Goal: Task Accomplishment & Management: Manage account settings

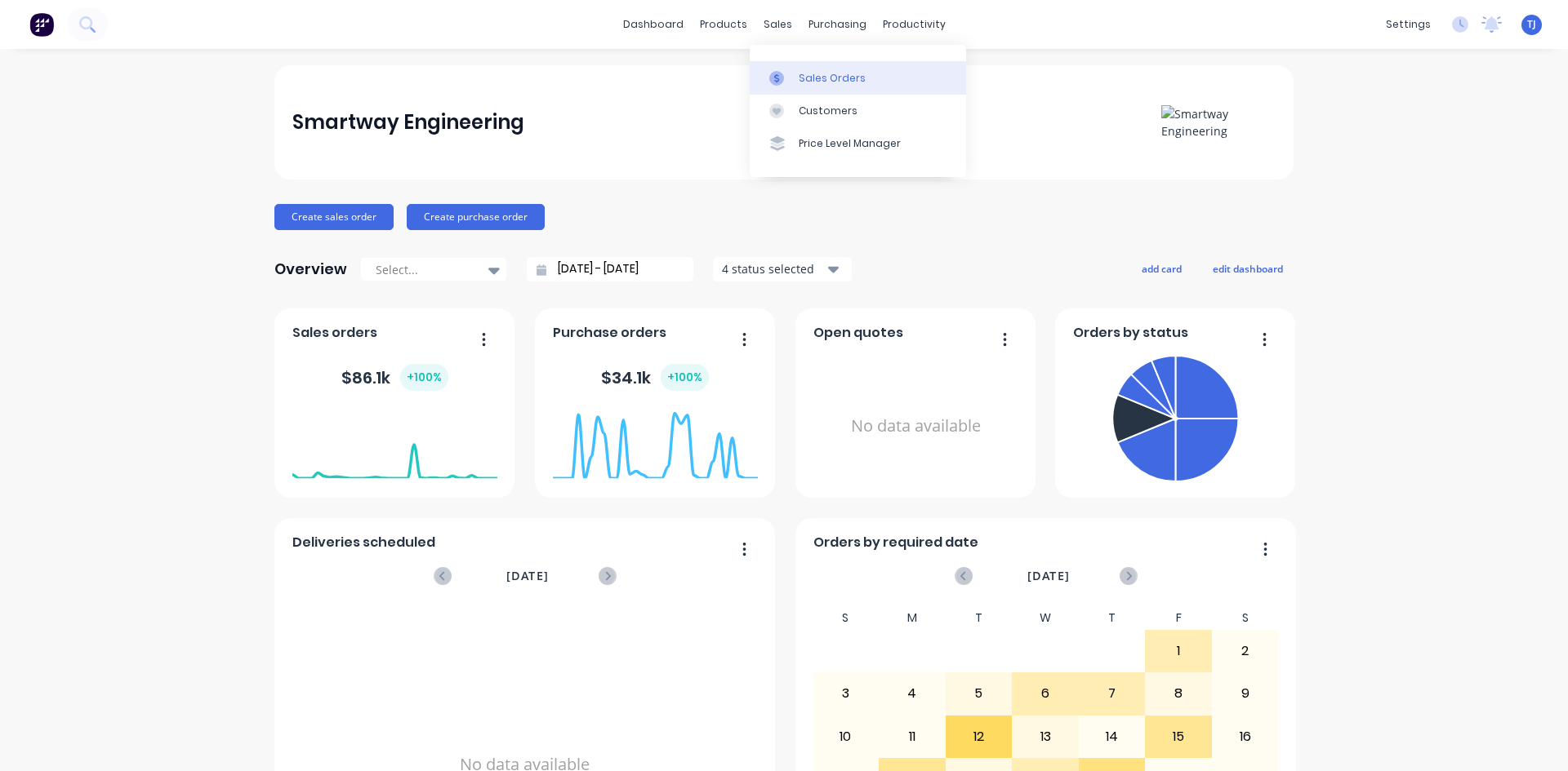
click at [792, 78] on div at bounding box center [782, 79] width 24 height 15
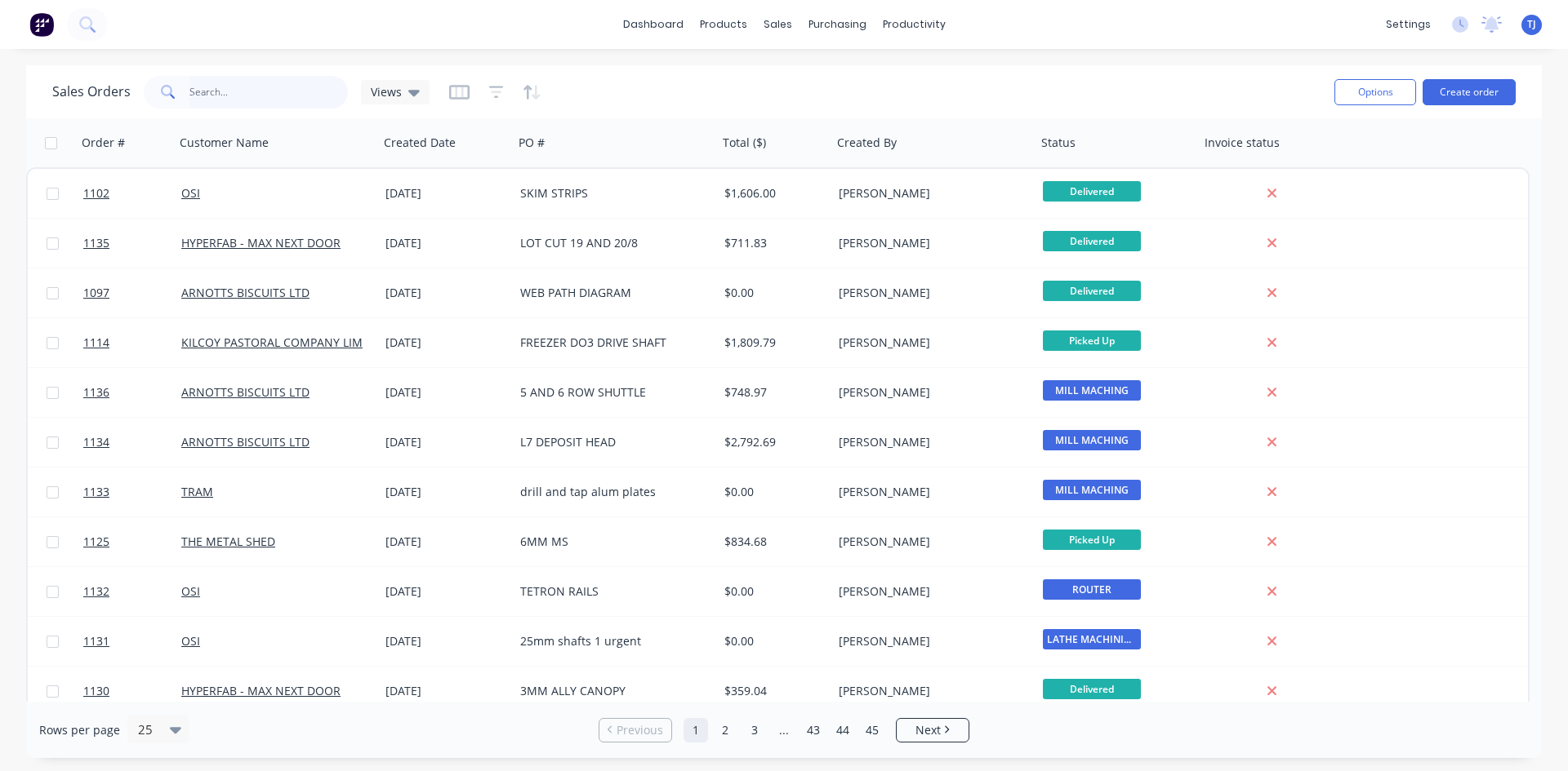
click at [260, 96] on input "text" at bounding box center [269, 92] width 159 height 33
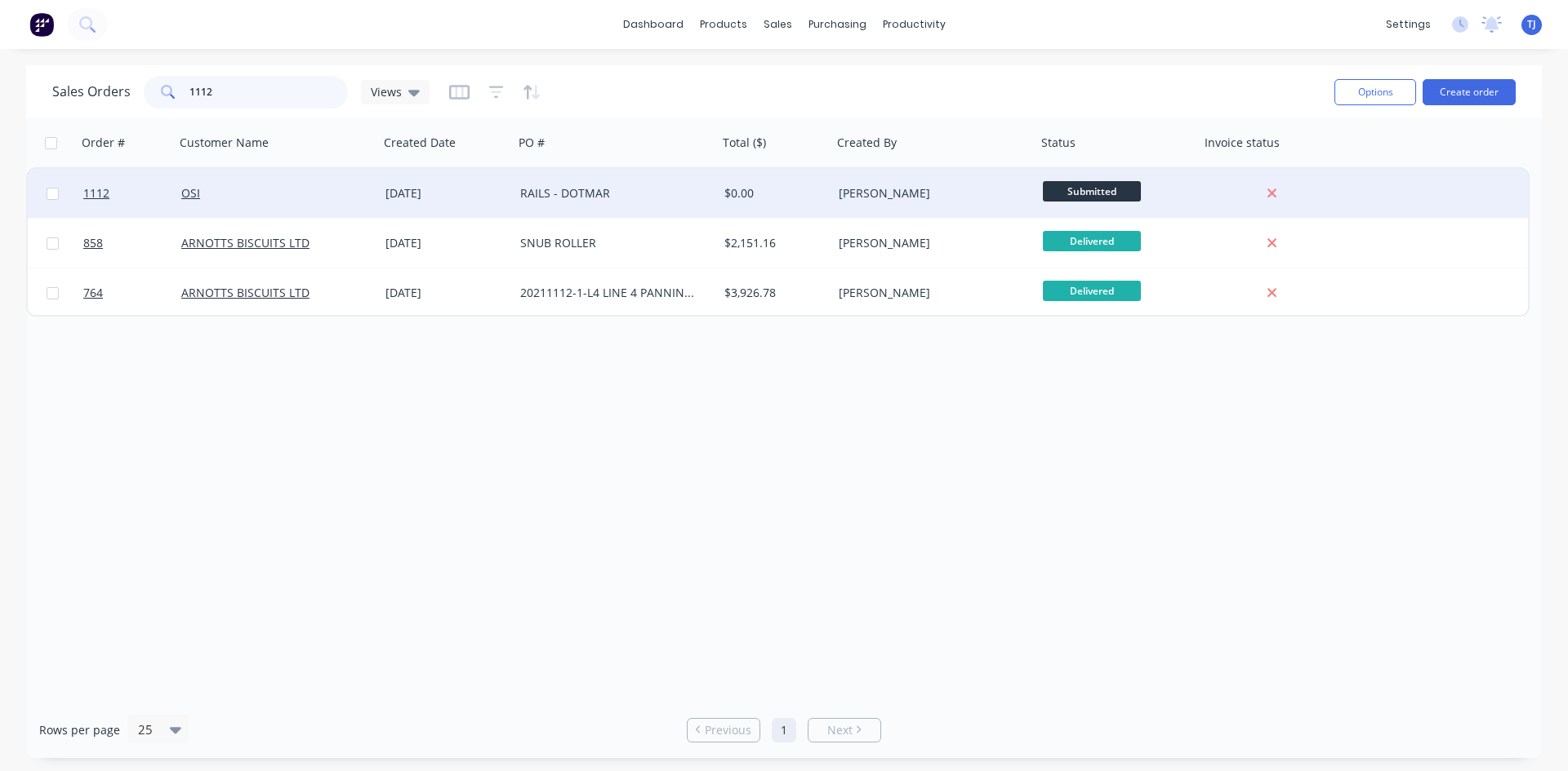
type input "1112"
click at [301, 199] on div "OSI" at bounding box center [271, 193] width 181 height 16
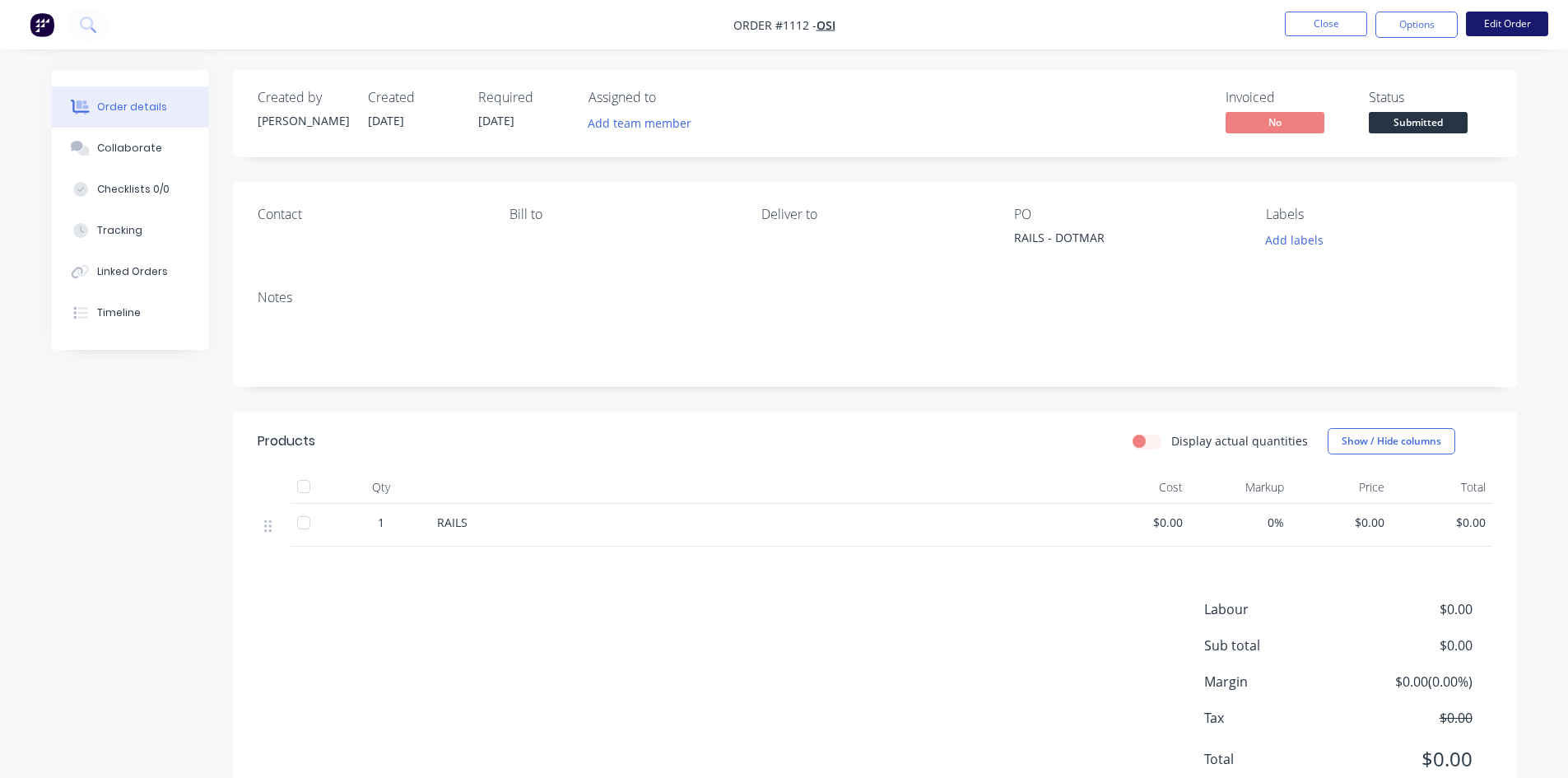
click at [1490, 23] on button "Edit Order" at bounding box center [1507, 24] width 82 height 25
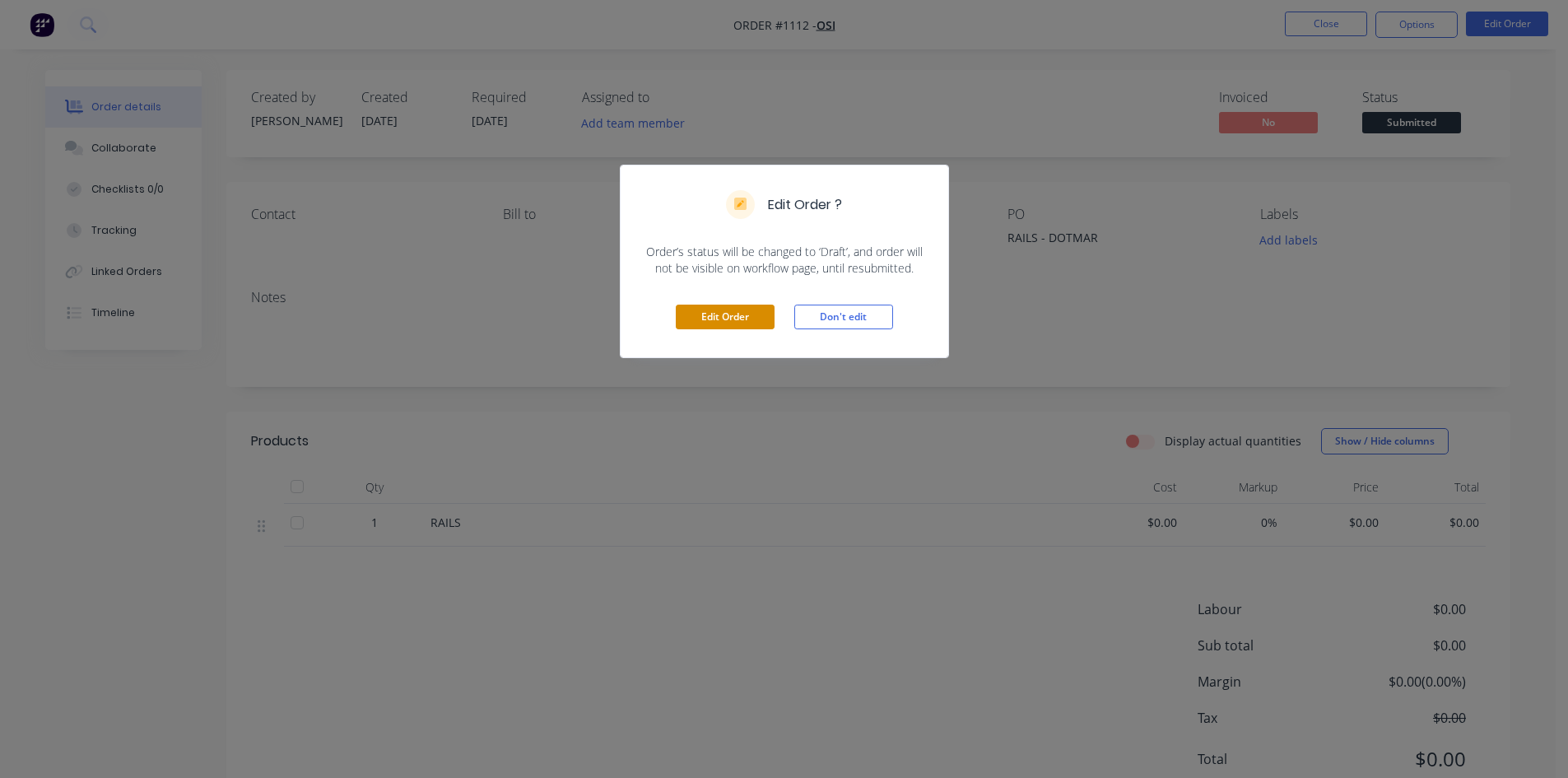
click at [713, 313] on button "Edit Order" at bounding box center [725, 317] width 99 height 25
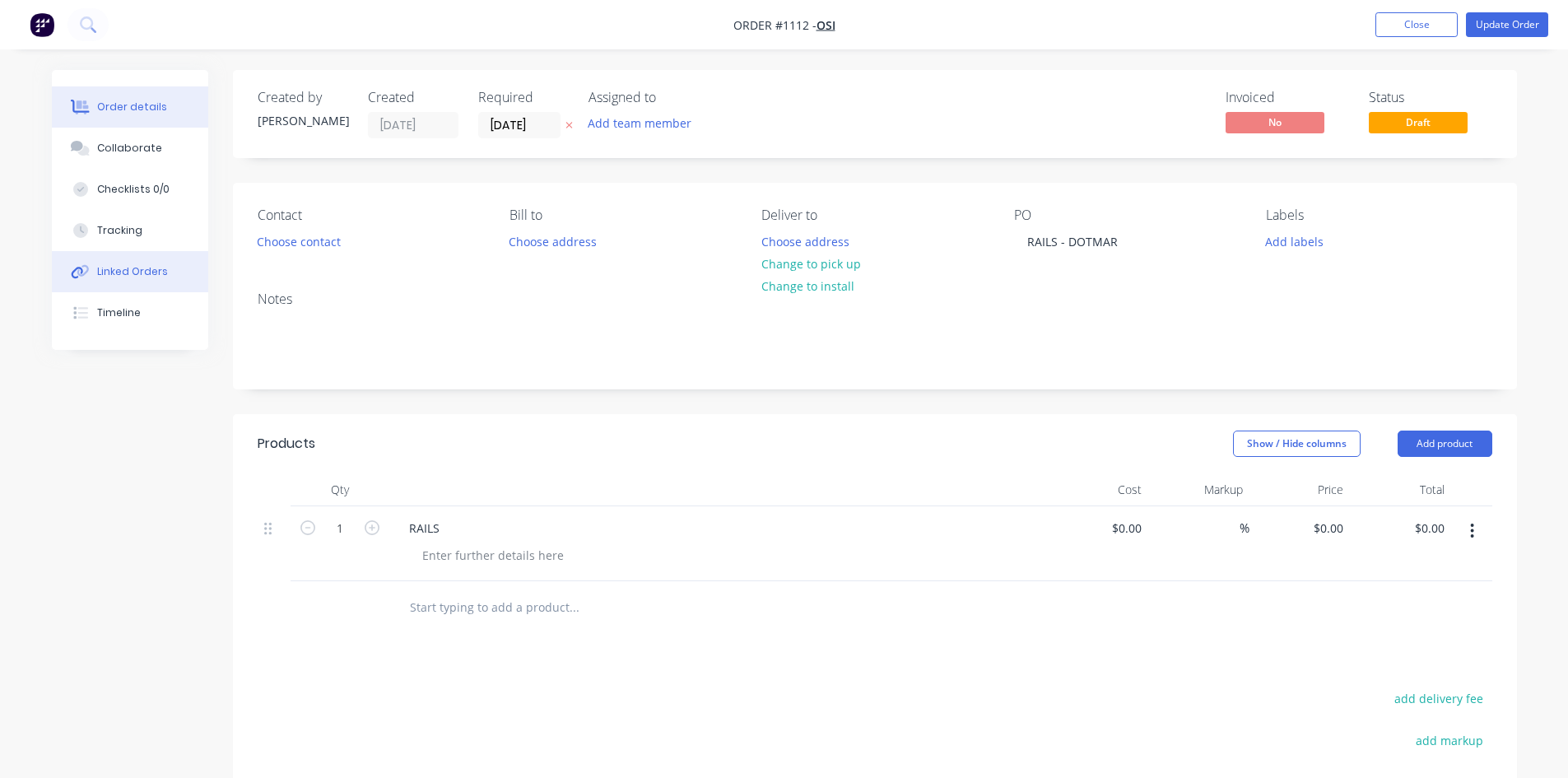
click at [110, 268] on div "Linked Orders" at bounding box center [132, 272] width 71 height 15
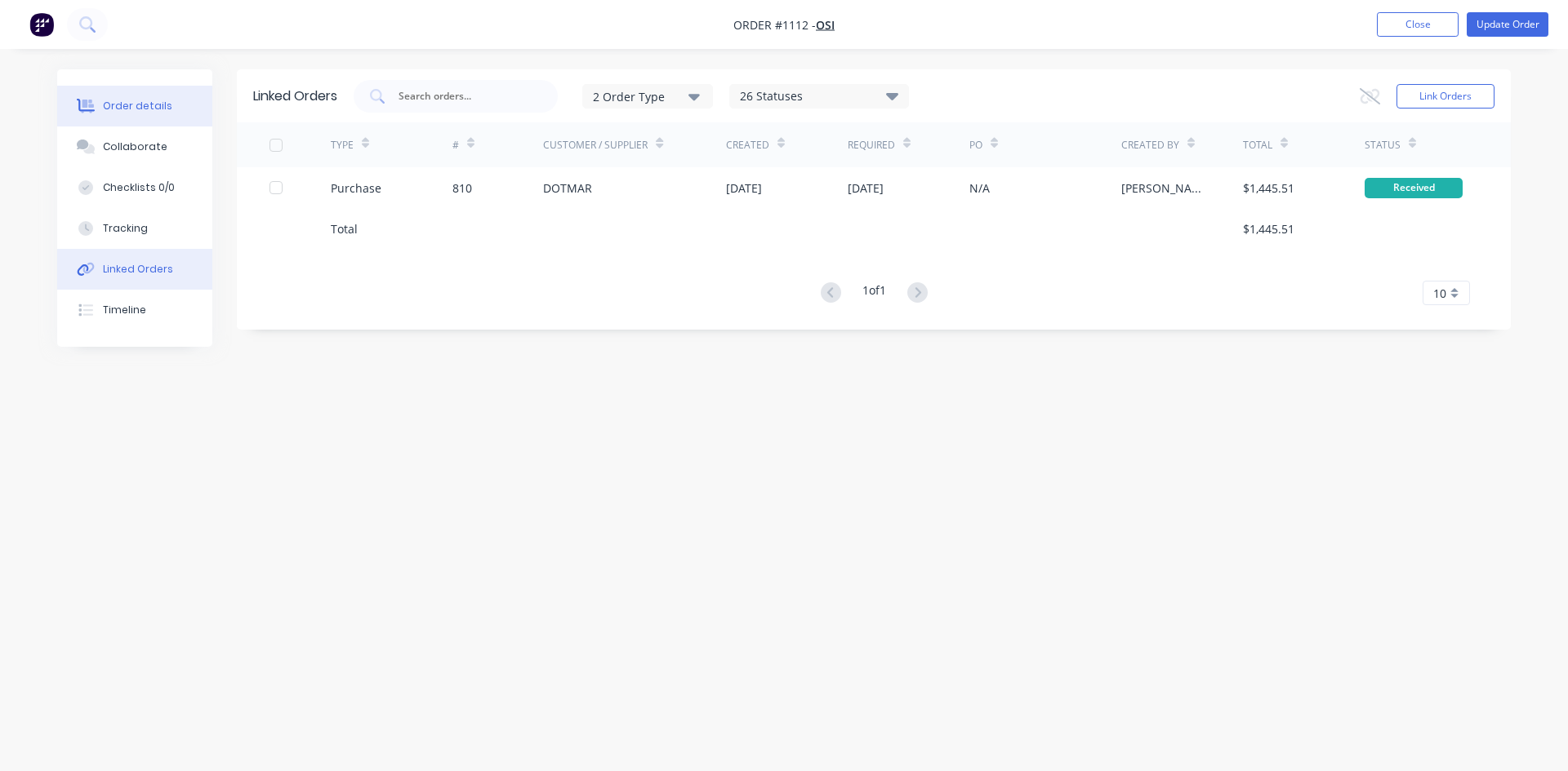
click at [103, 111] on div "Order details" at bounding box center [138, 106] width 69 height 15
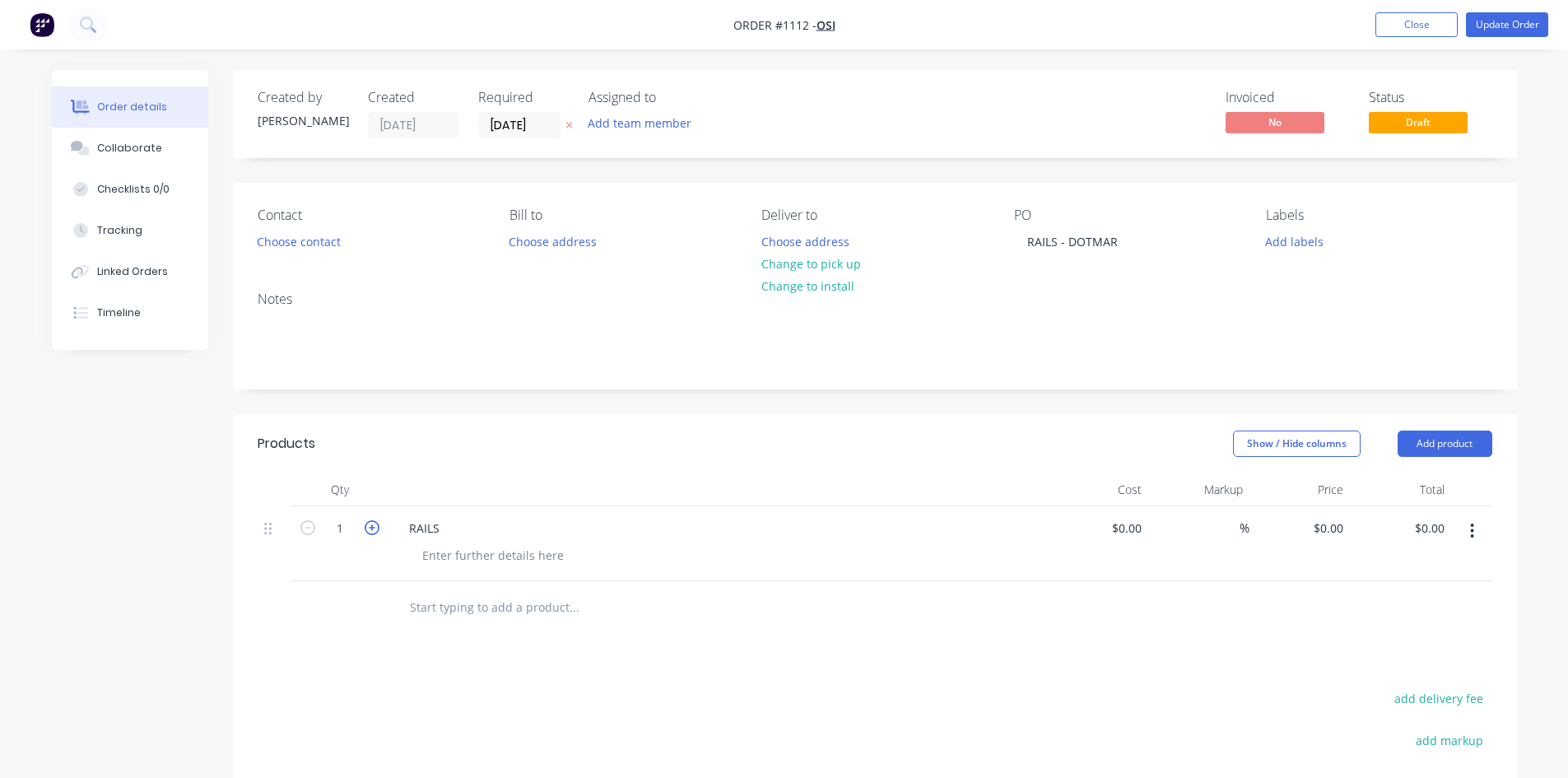
click at [374, 532] on icon "button" at bounding box center [372, 528] width 15 height 15
type input "3"
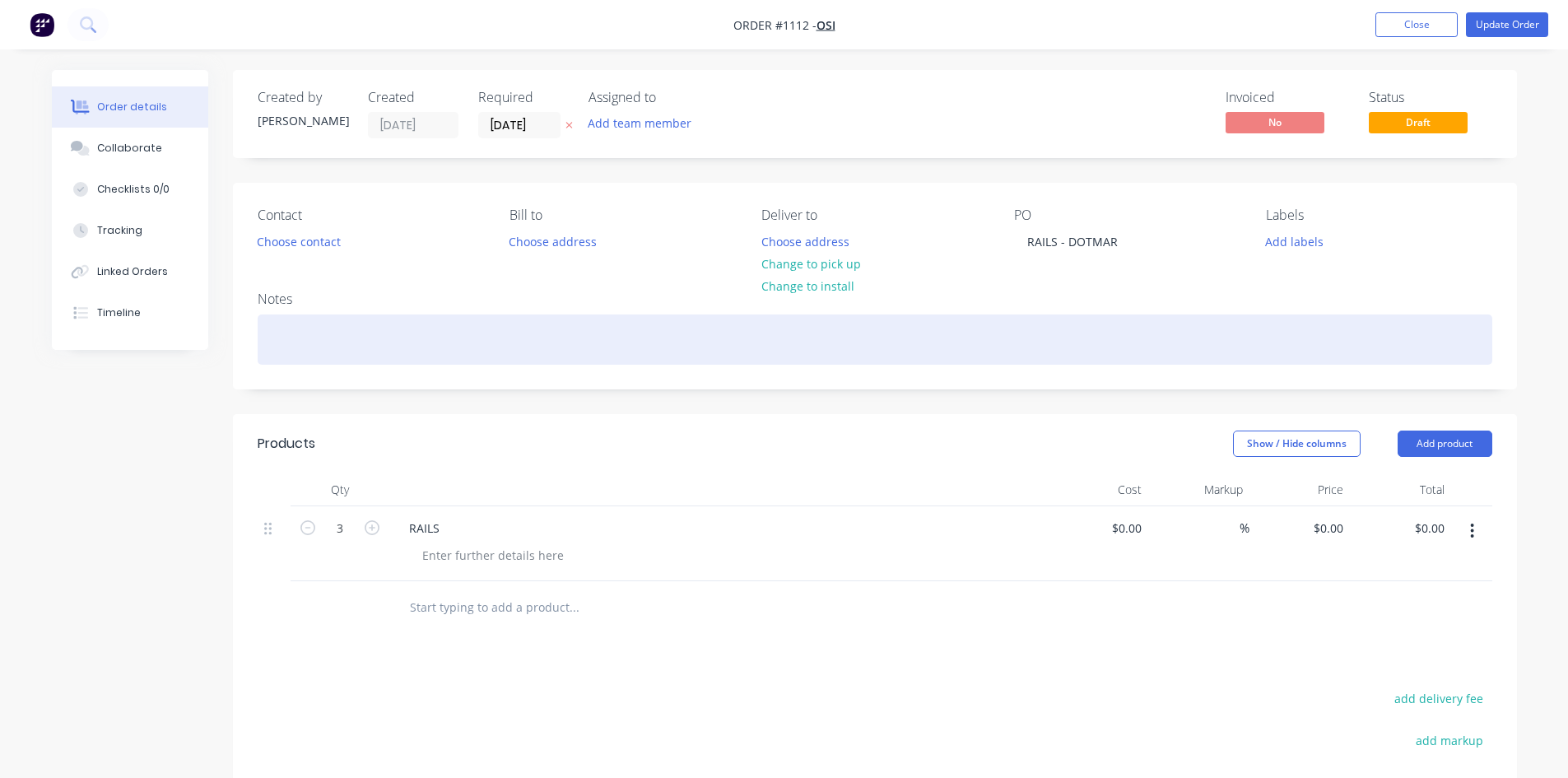
click at [344, 329] on div at bounding box center [875, 339] width 1235 height 50
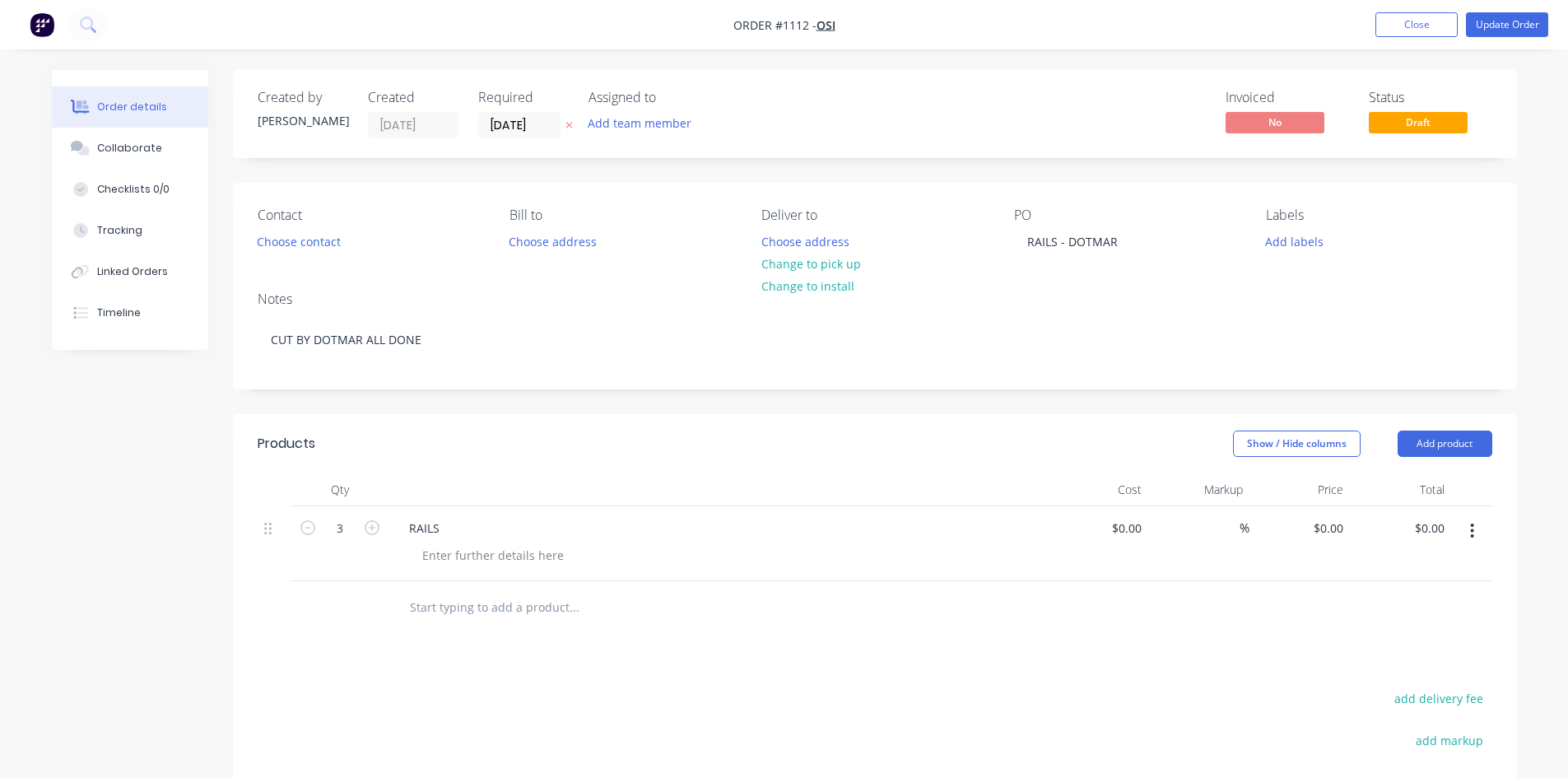
click at [461, 523] on div "RAILS" at bounding box center [718, 527] width 646 height 24
click at [457, 528] on div "RAILS" at bounding box center [718, 527] width 646 height 24
click at [446, 532] on div "RAILS" at bounding box center [424, 527] width 57 height 24
click at [450, 555] on div at bounding box center [493, 555] width 168 height 24
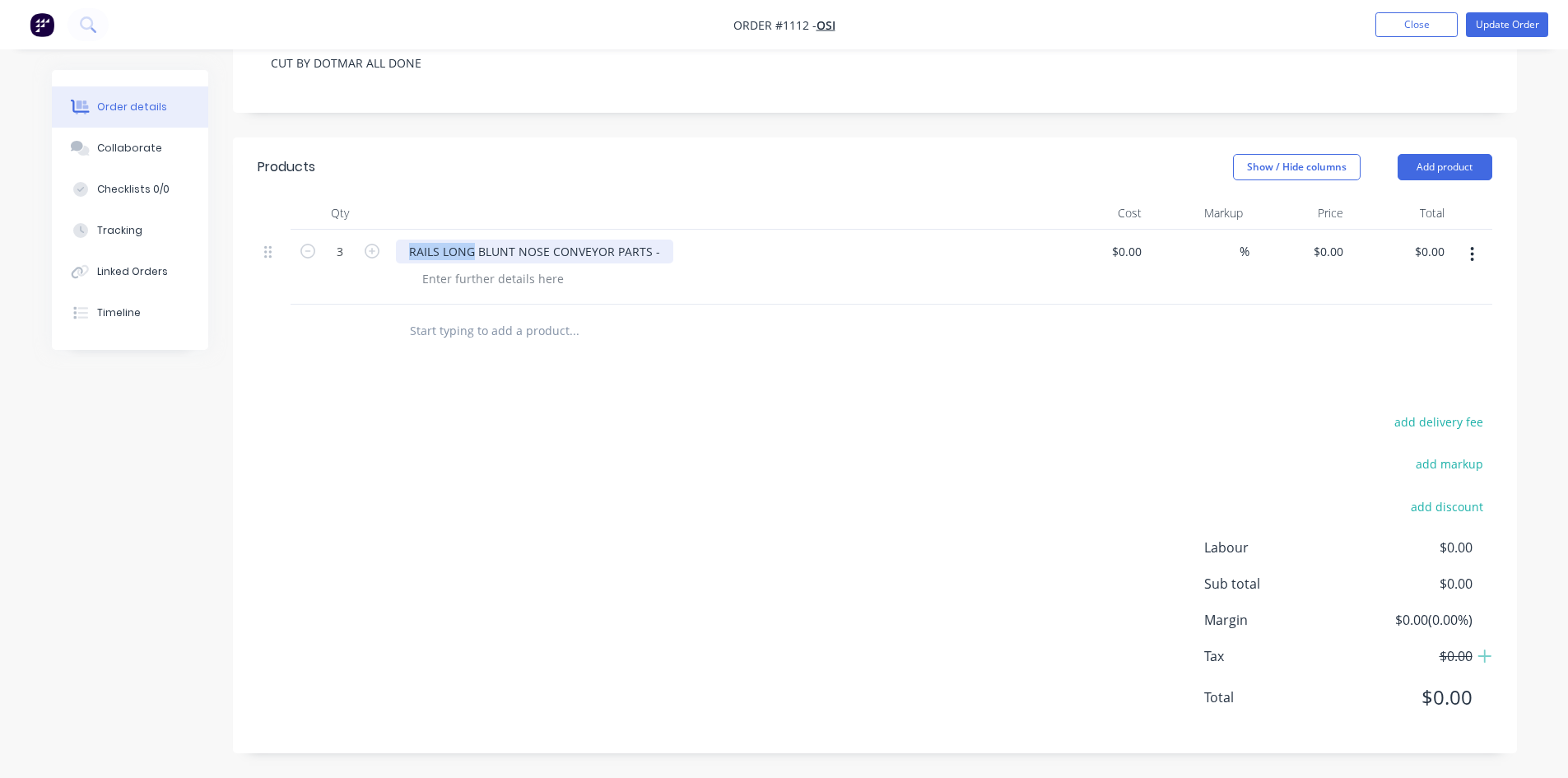
drag, startPoint x: 473, startPoint y: 256, endPoint x: 406, endPoint y: 258, distance: 67.0
click at [407, 258] on div "RAILS LONG BLUNT NOSE CONVEYOR PARTS -" at bounding box center [535, 251] width 278 height 24
click at [600, 252] on div "BLUNT NOSE CONVEYOR PARTS -" at bounding box center [500, 251] width 208 height 24
click at [482, 280] on div at bounding box center [493, 278] width 168 height 24
click at [482, 279] on div at bounding box center [493, 278] width 168 height 24
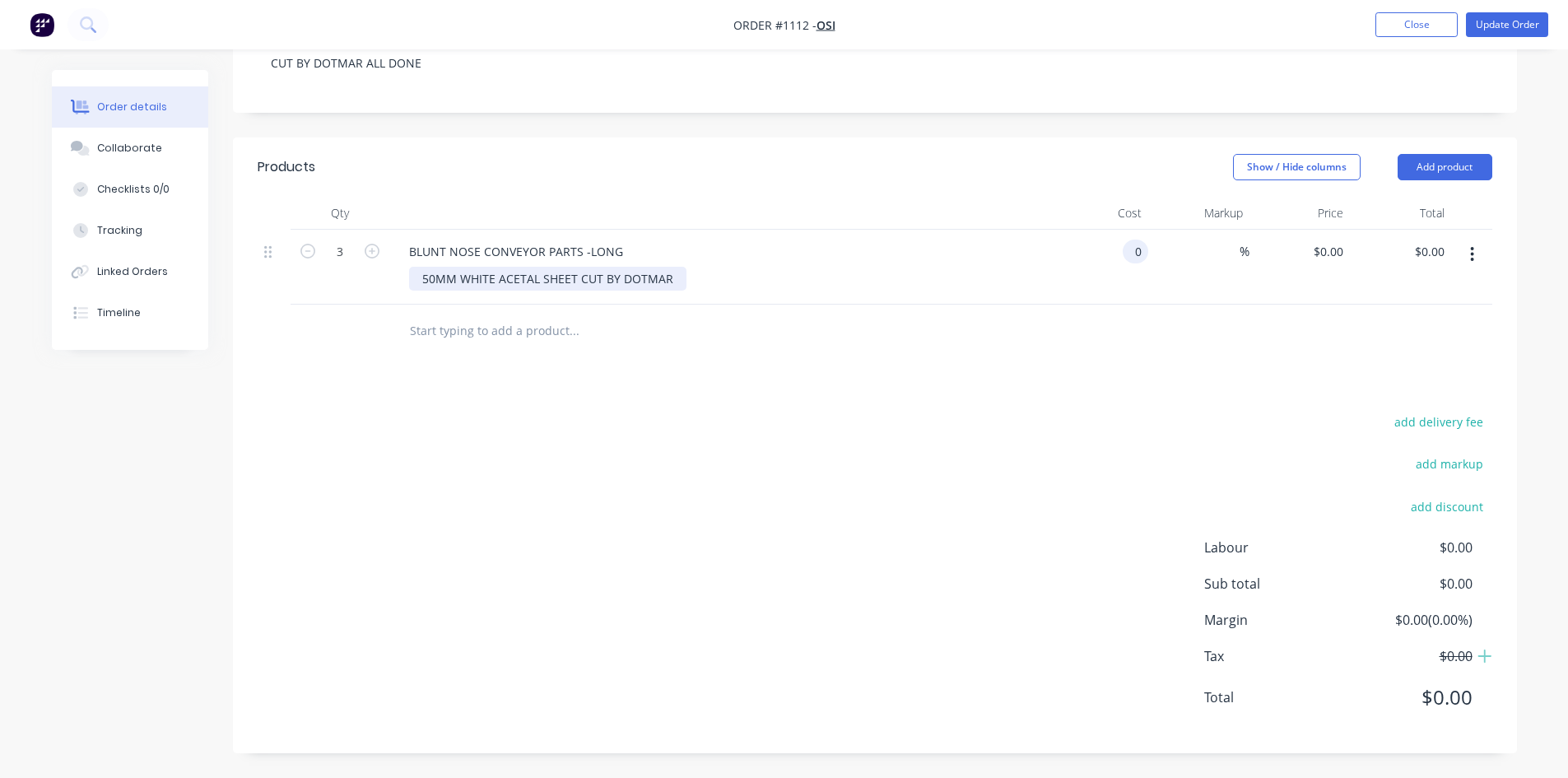
type input "$0.00"
type input "$371.76"
type input "$1,115.28"
click at [1439, 165] on button "Add product" at bounding box center [1445, 167] width 95 height 26
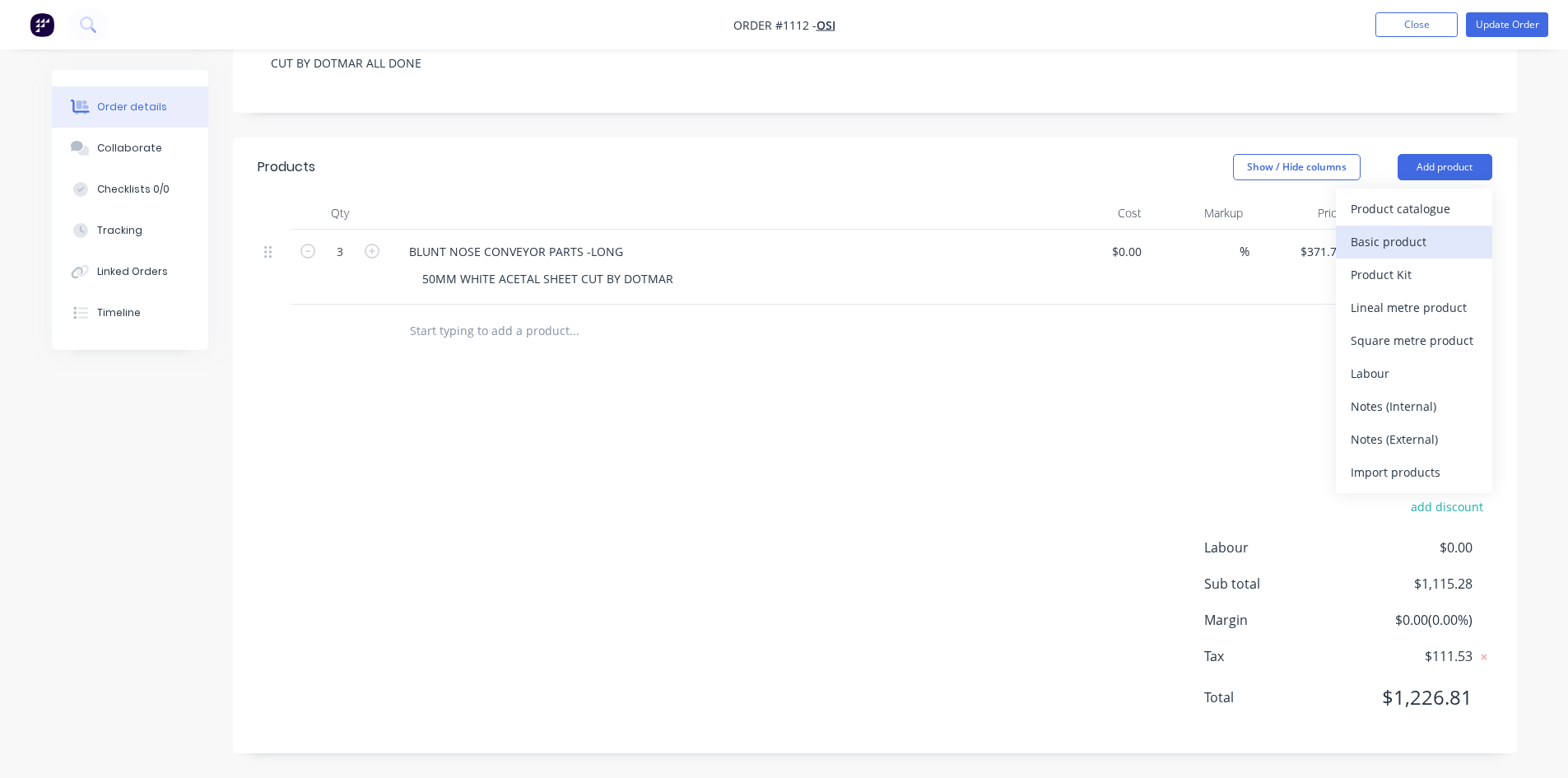
click at [1415, 249] on div "Basic product" at bounding box center [1415, 241] width 127 height 24
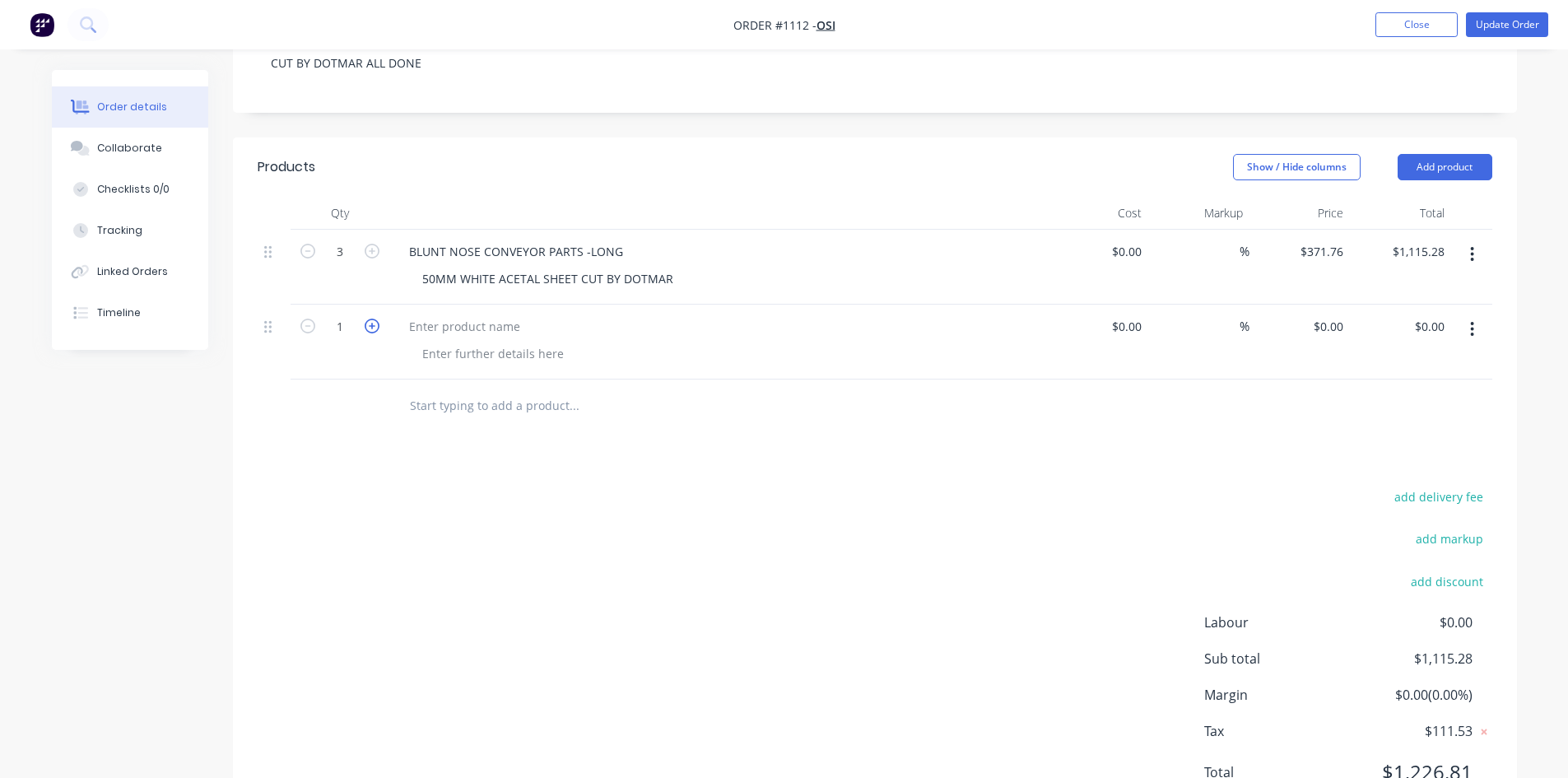
click at [366, 332] on icon "button" at bounding box center [372, 326] width 15 height 15
type input "3"
click at [423, 330] on div at bounding box center [464, 326] width 137 height 24
drag, startPoint x: 422, startPoint y: 285, endPoint x: 534, endPoint y: 280, distance: 112.1
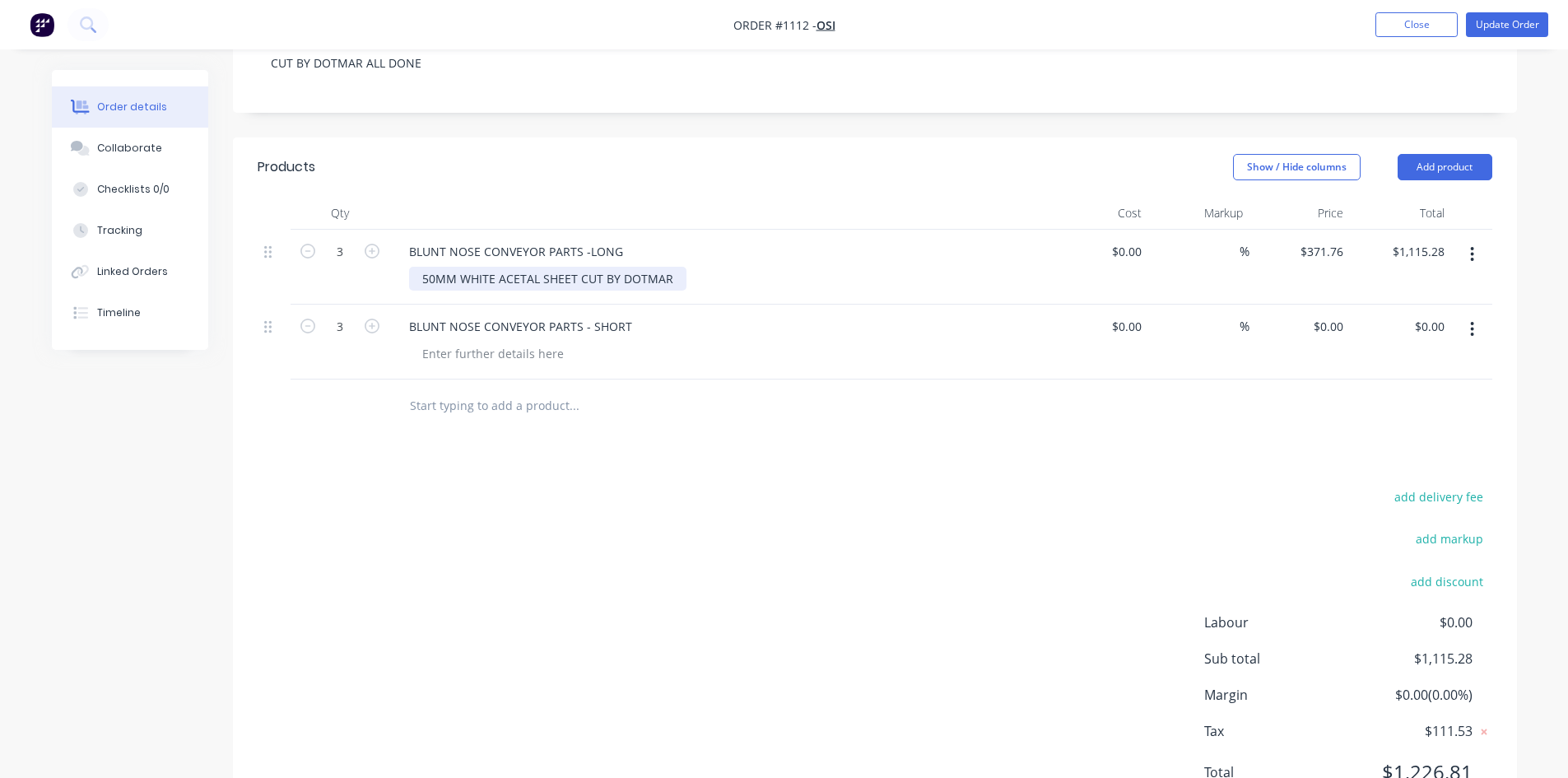
click at [629, 285] on div "50MM WHITE ACETAL SHEET CUT BY DOTMAR" at bounding box center [548, 278] width 278 height 24
click at [451, 284] on div "50MM WHITE ACETAL SHEET CUT BY DOTMAR" at bounding box center [548, 278] width 278 height 24
copy div "50MM WHITE ACETAL SHEET CUT BY DOTMAR"
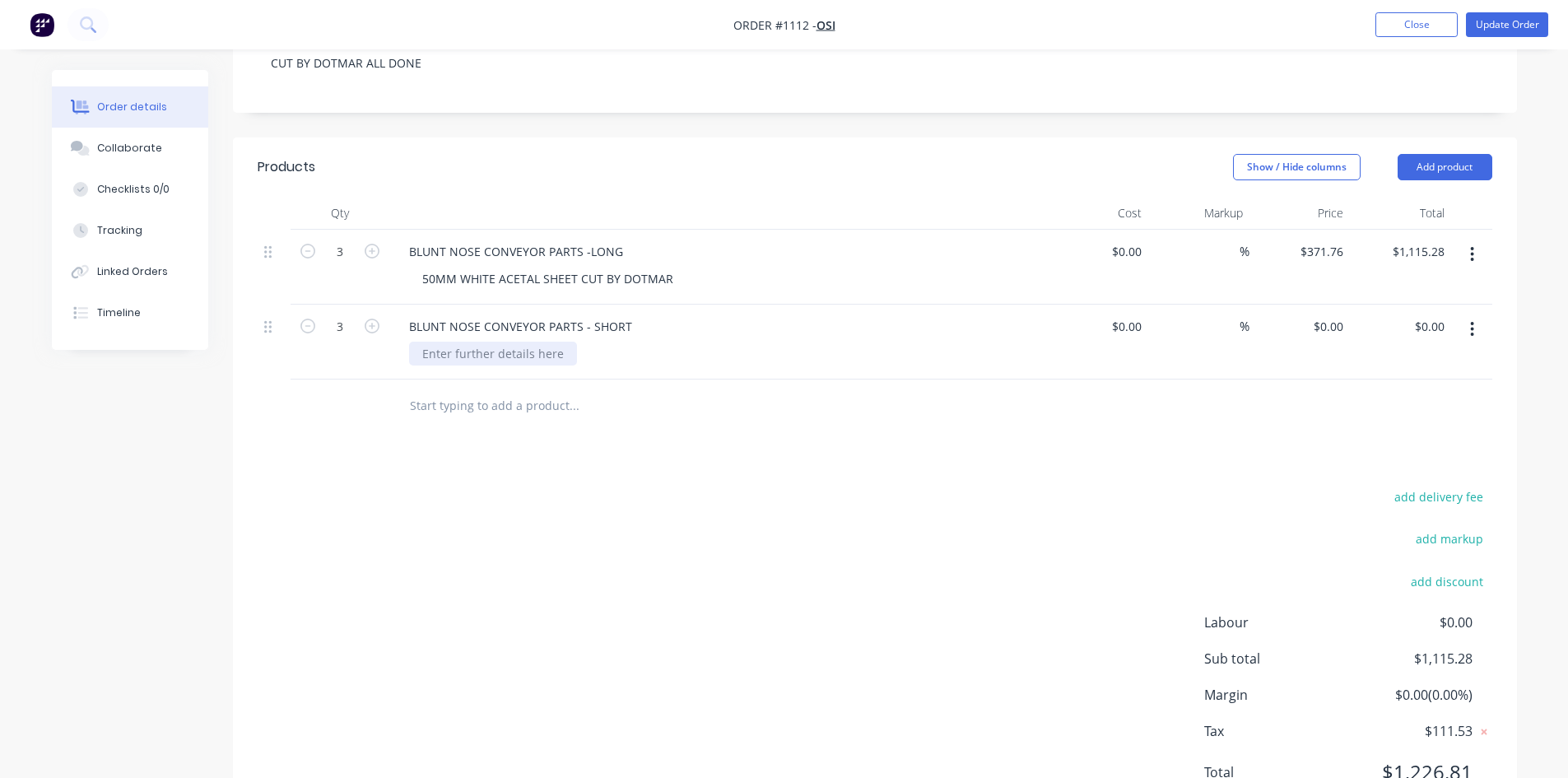
click at [451, 359] on div at bounding box center [493, 354] width 168 height 24
paste div
click at [1333, 329] on input "0" at bounding box center [1332, 326] width 38 height 24
type input "$201.89"
type input "$605.67"
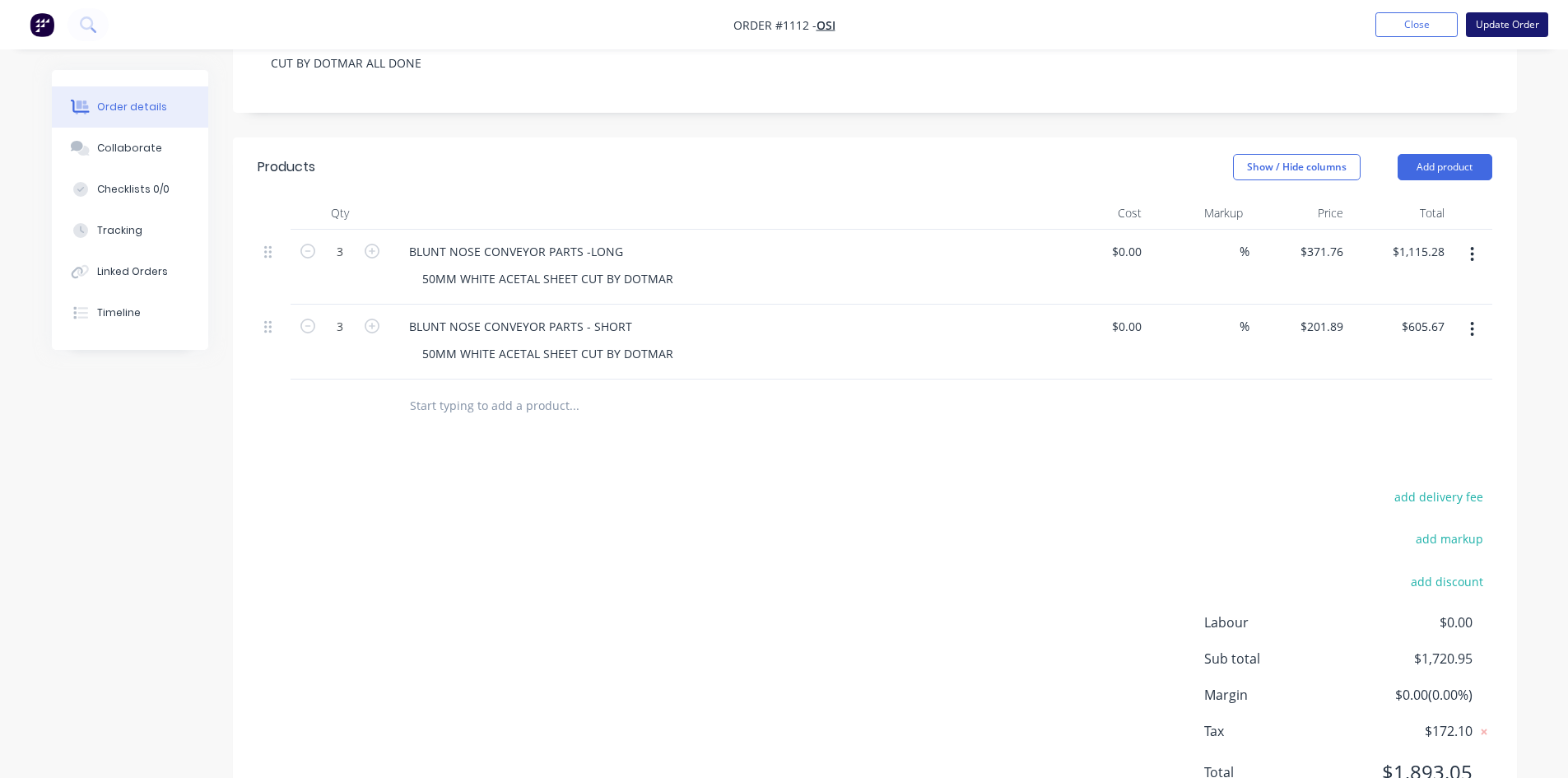
click at [1489, 30] on button "Update Order" at bounding box center [1507, 25] width 82 height 25
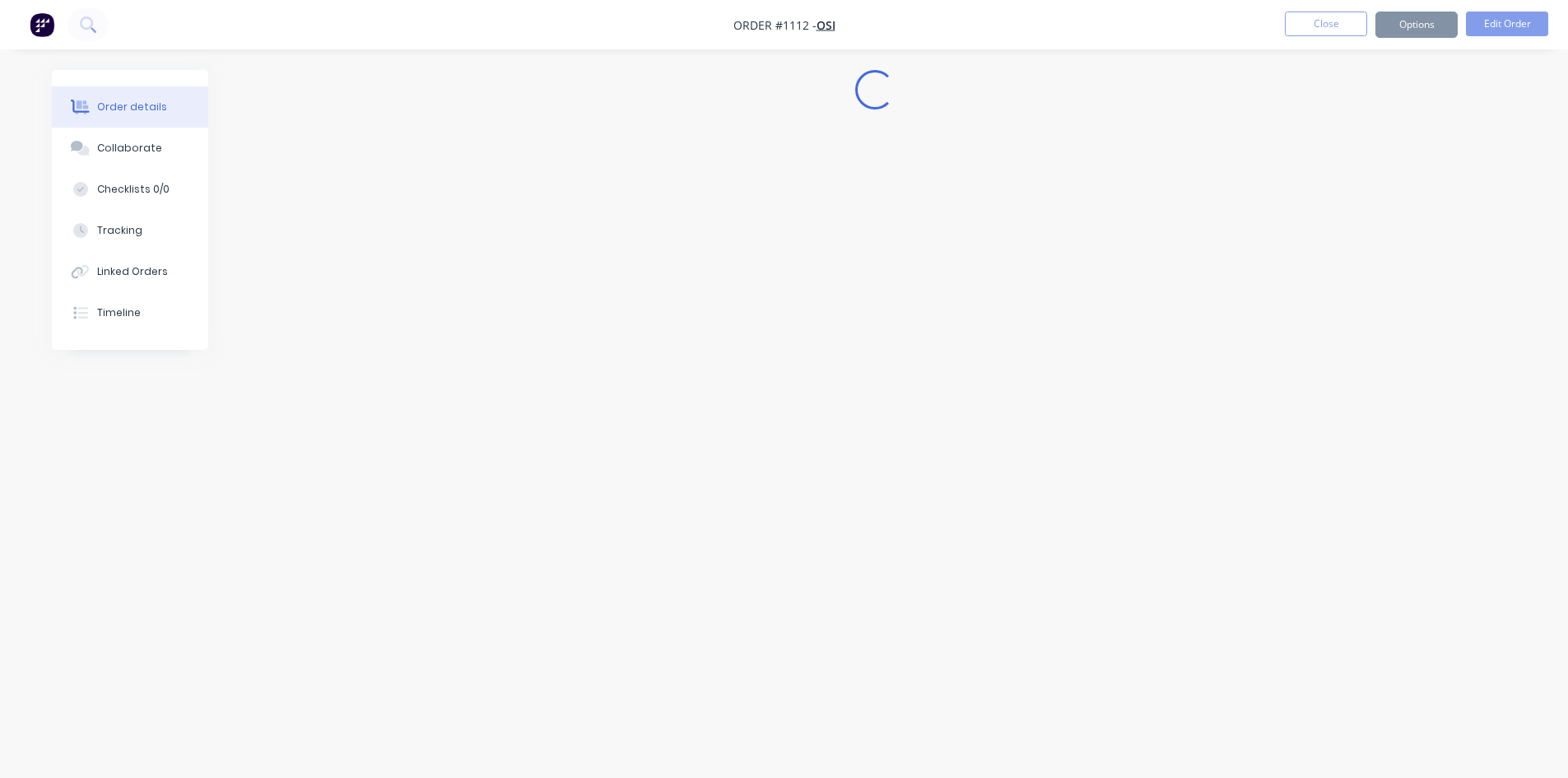
scroll to position [0, 0]
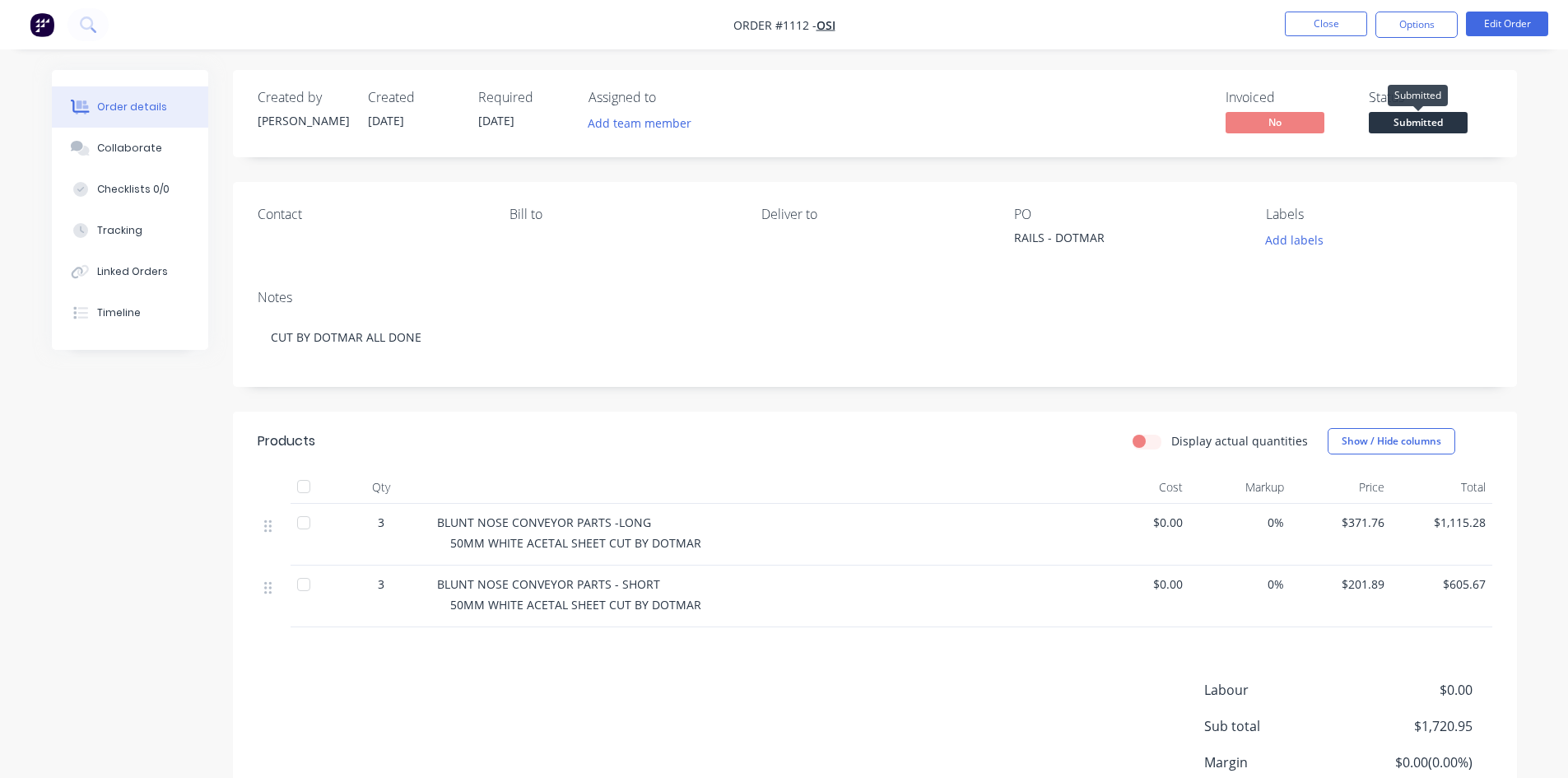
click at [1447, 124] on span "Submitted" at bounding box center [1419, 122] width 99 height 21
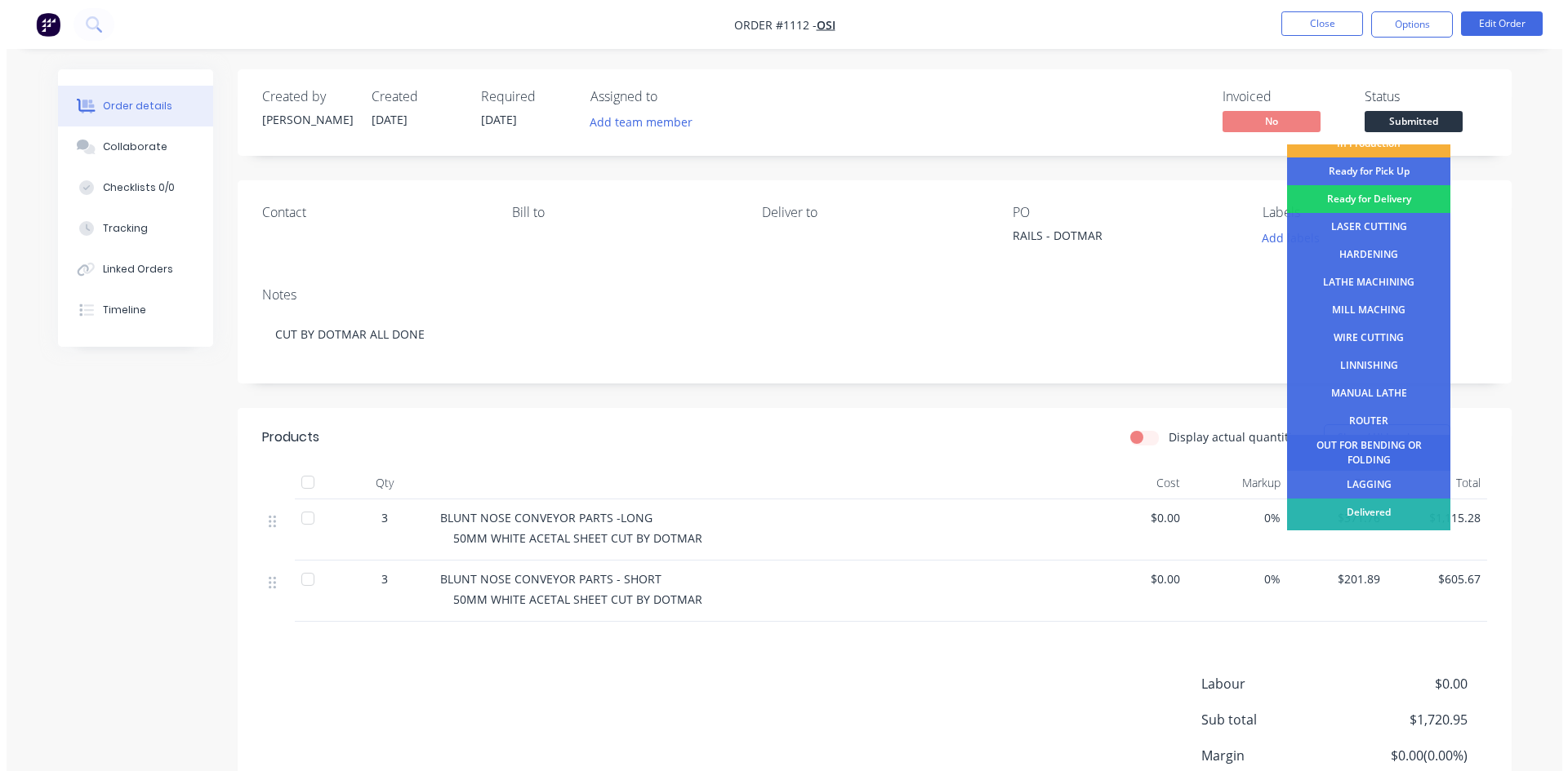
scroll to position [67, 0]
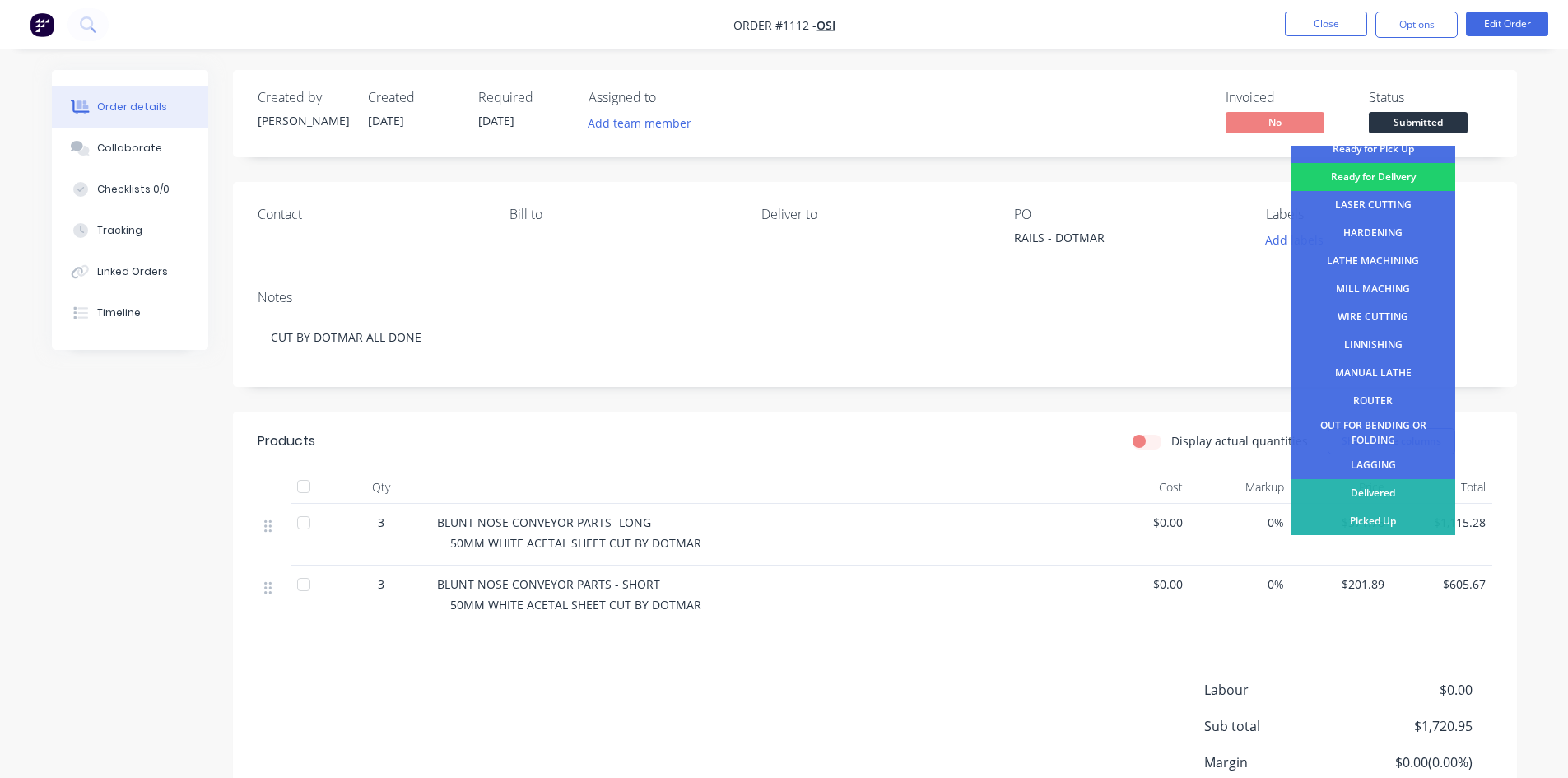
click at [1389, 489] on div "Delivered" at bounding box center [1373, 493] width 164 height 28
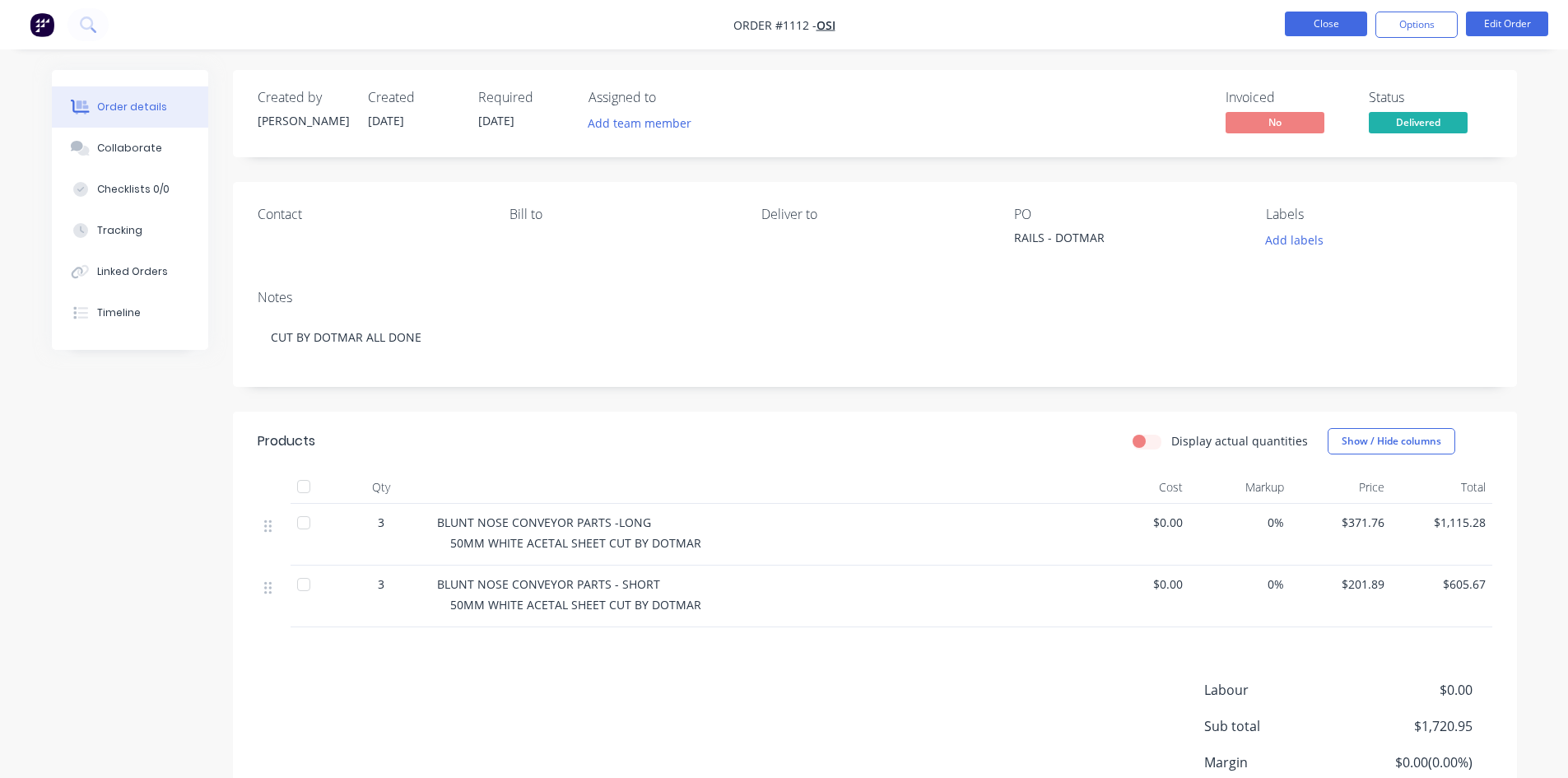
click at [1330, 29] on button "Close" at bounding box center [1326, 24] width 82 height 25
